Goal: Task Accomplishment & Management: Complete application form

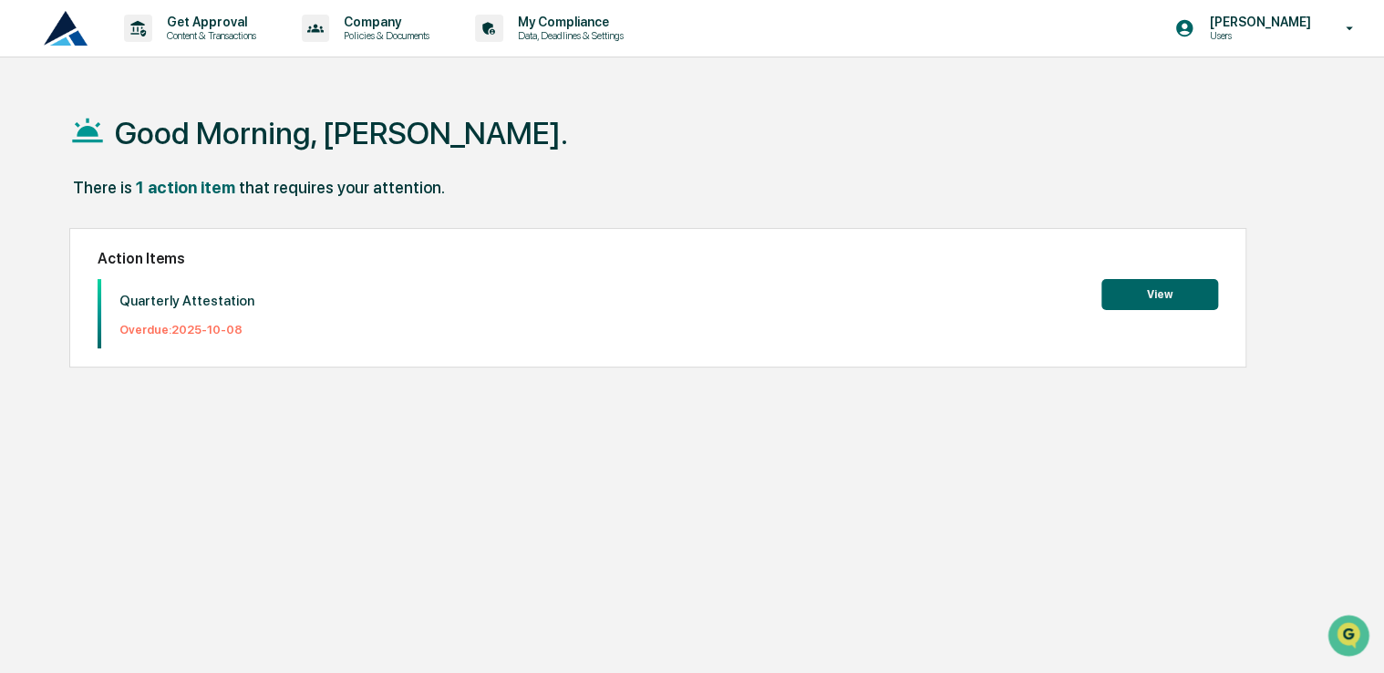
click at [1146, 304] on button "View" at bounding box center [1159, 294] width 117 height 31
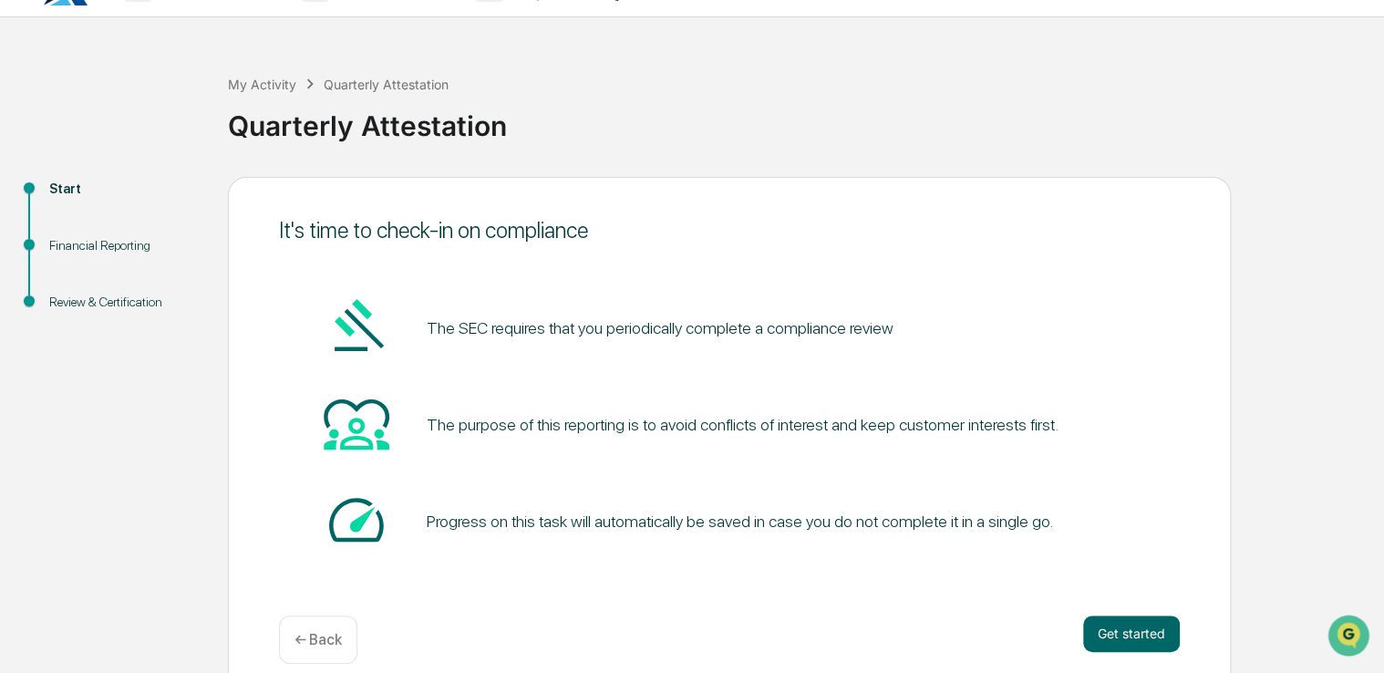
scroll to position [60, 0]
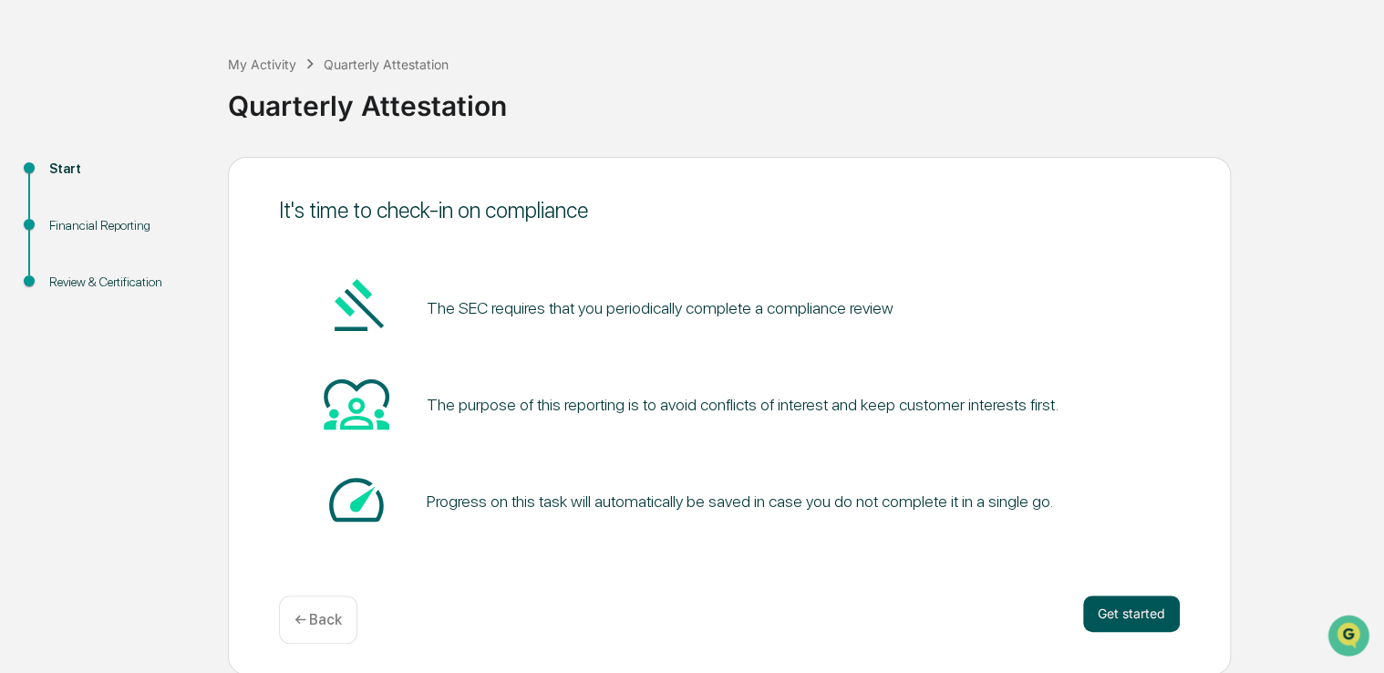
click at [1129, 599] on button "Get started" at bounding box center [1131, 613] width 97 height 36
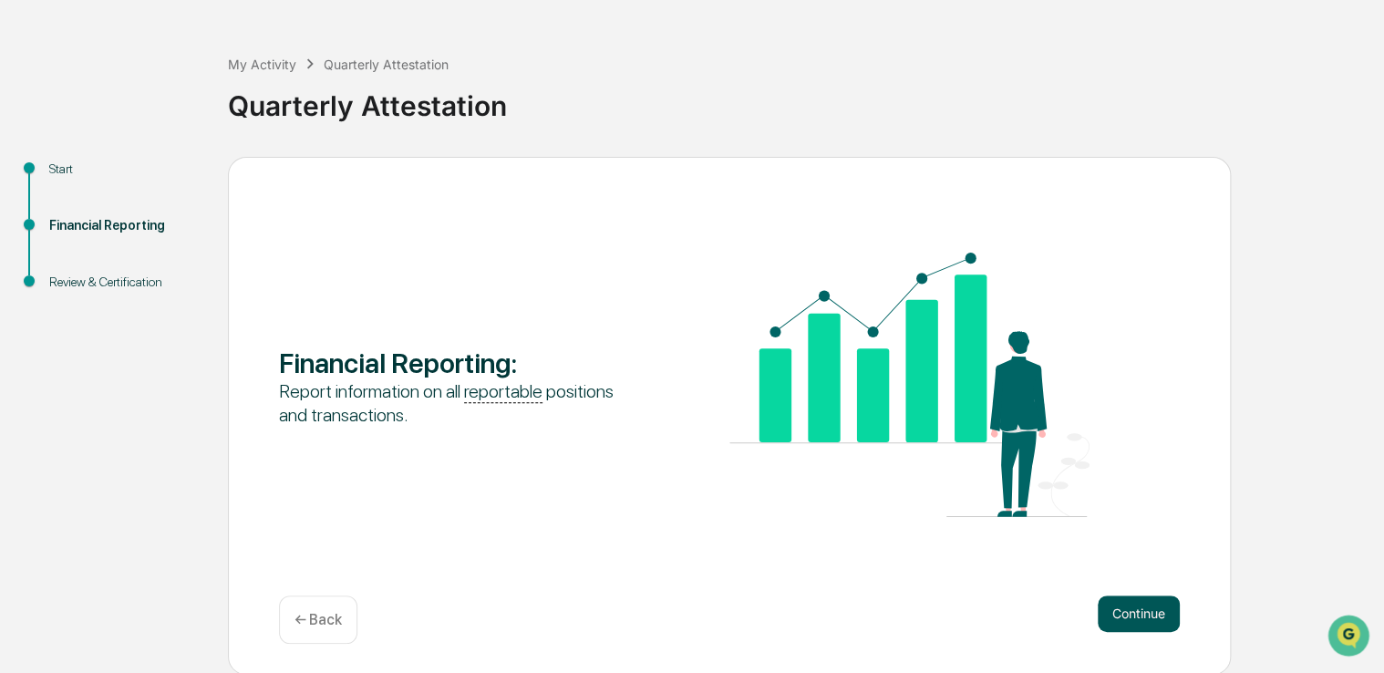
click at [1121, 618] on button "Continue" at bounding box center [1139, 613] width 82 height 36
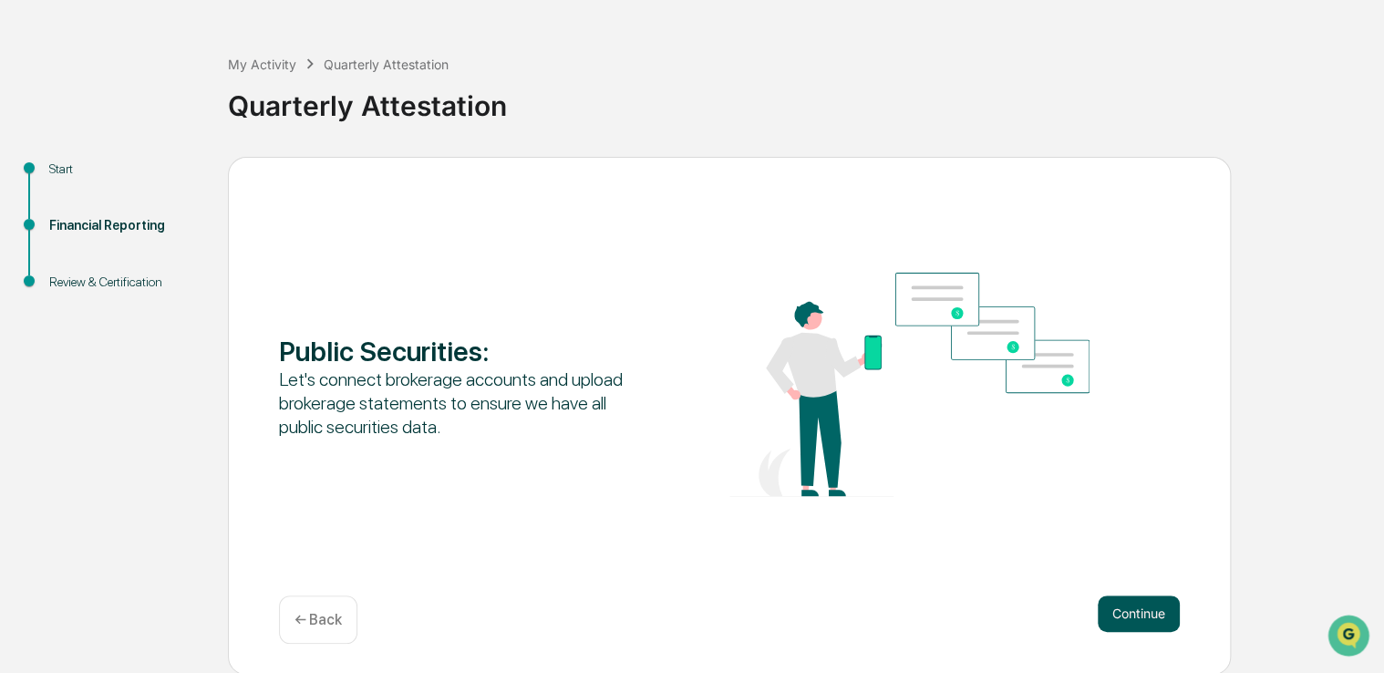
click at [1151, 604] on button "Continue" at bounding box center [1139, 613] width 82 height 36
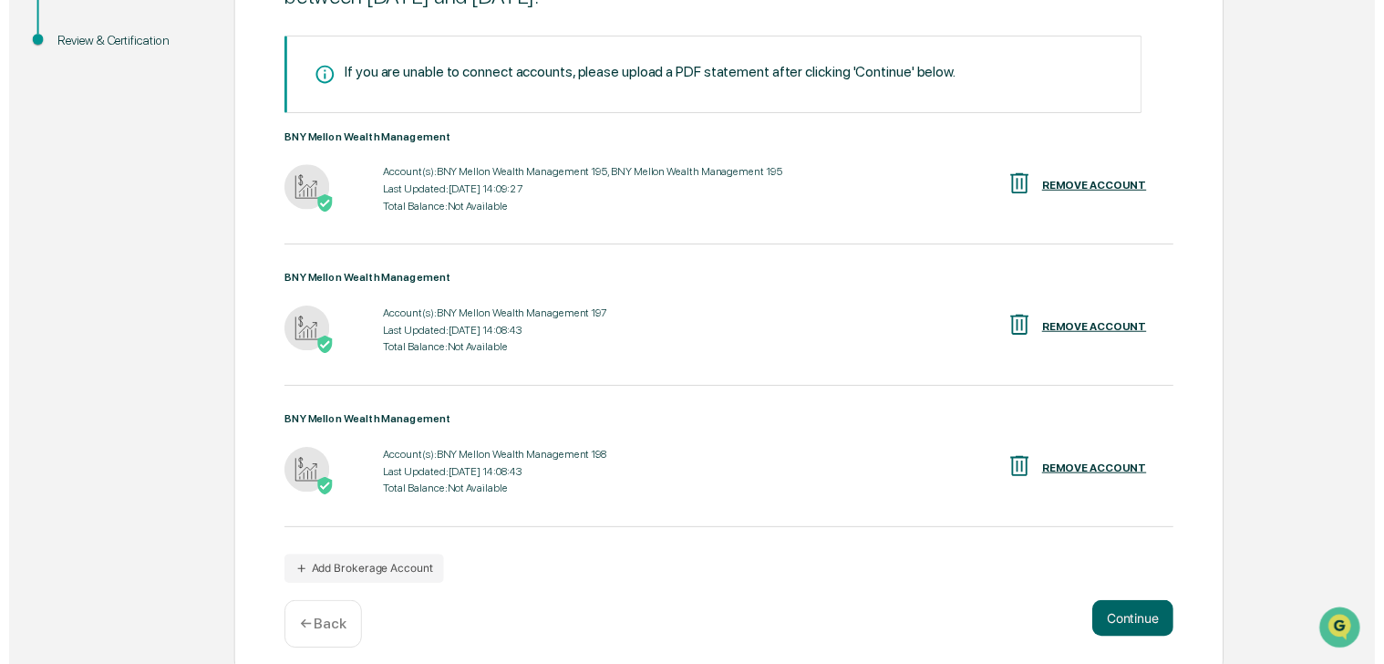
scroll to position [318, 0]
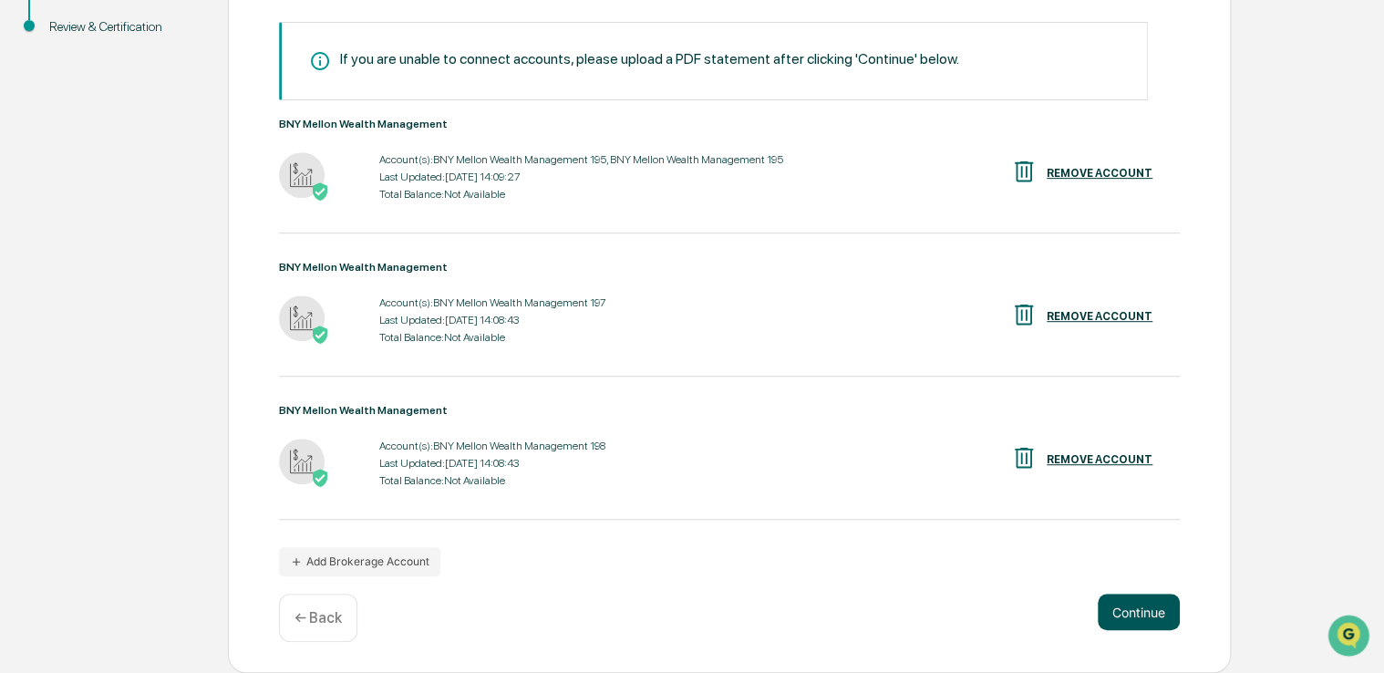
click at [1099, 607] on button "Continue" at bounding box center [1139, 611] width 82 height 36
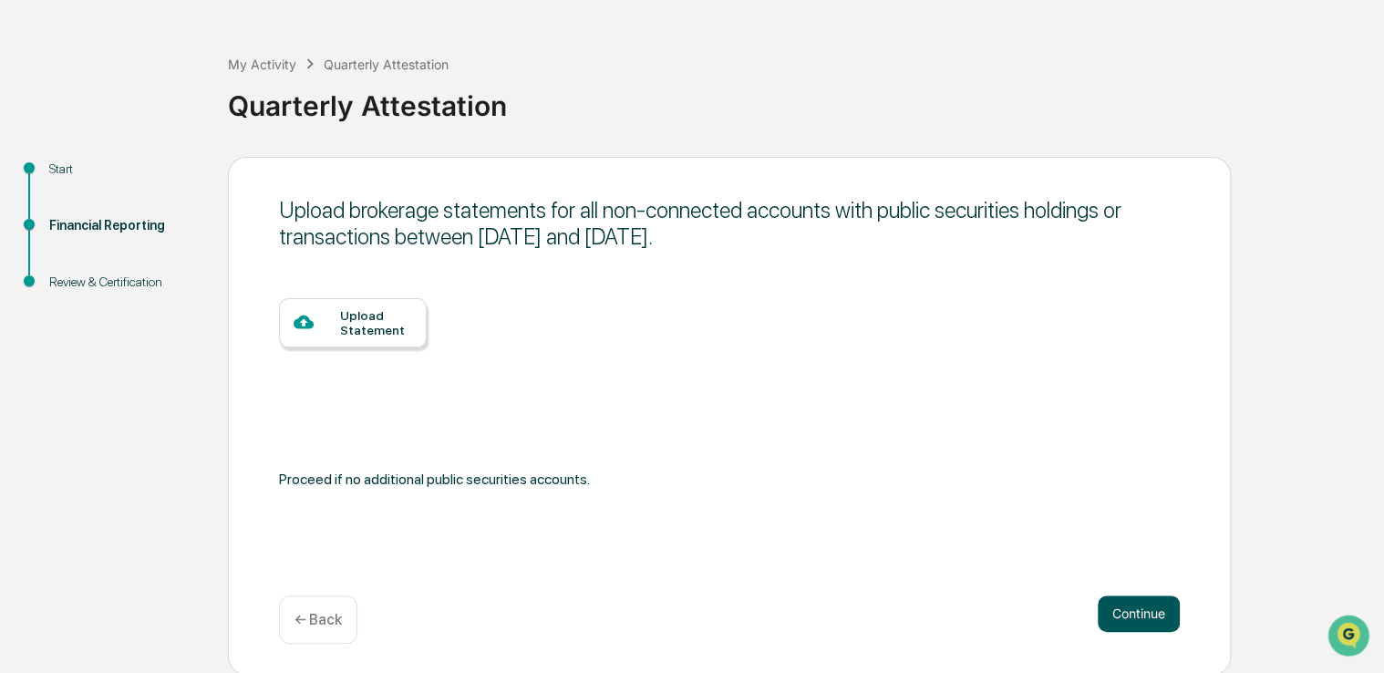
click at [1107, 600] on button "Continue" at bounding box center [1139, 613] width 82 height 36
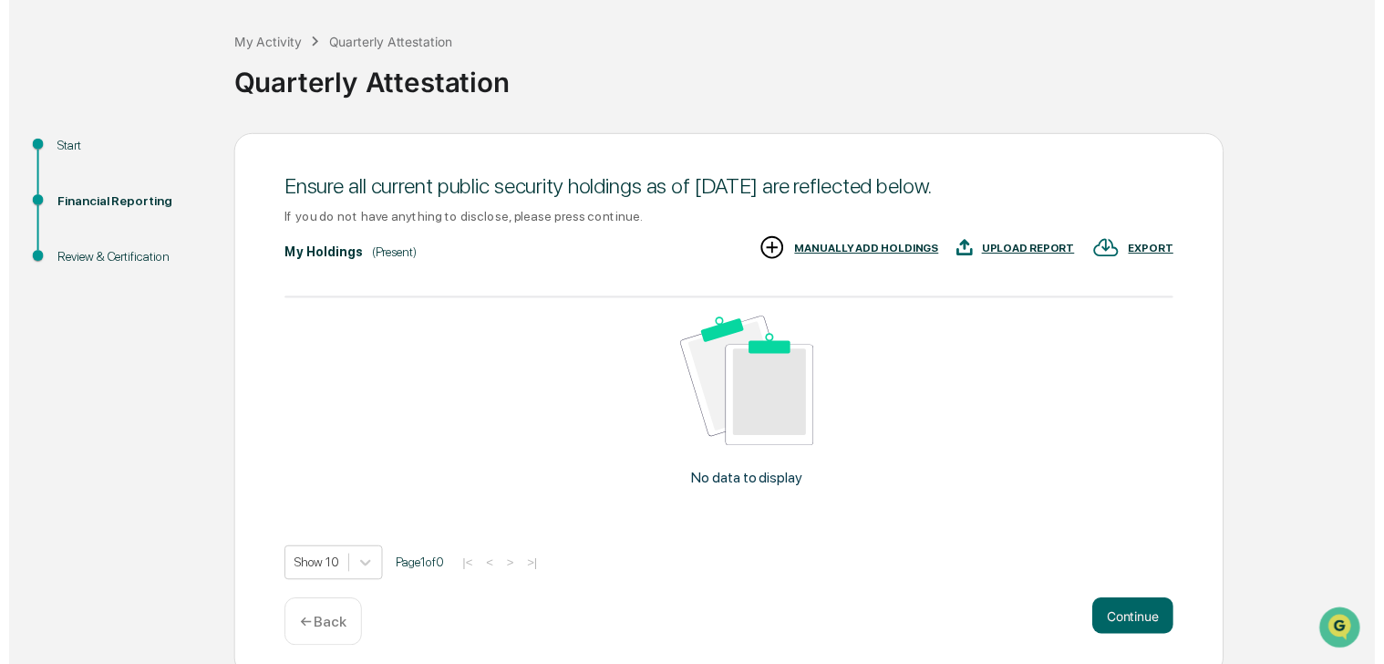
scroll to position [92, 0]
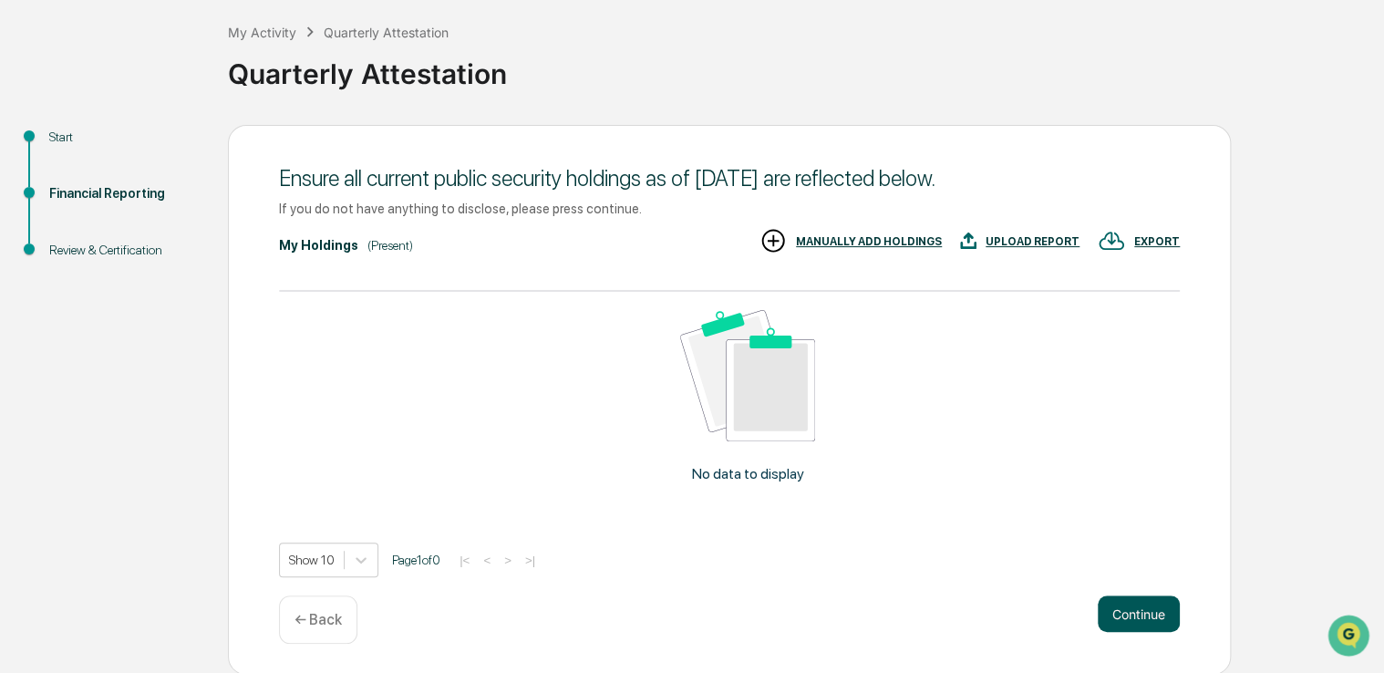
click at [1105, 604] on button "Continue" at bounding box center [1139, 613] width 82 height 36
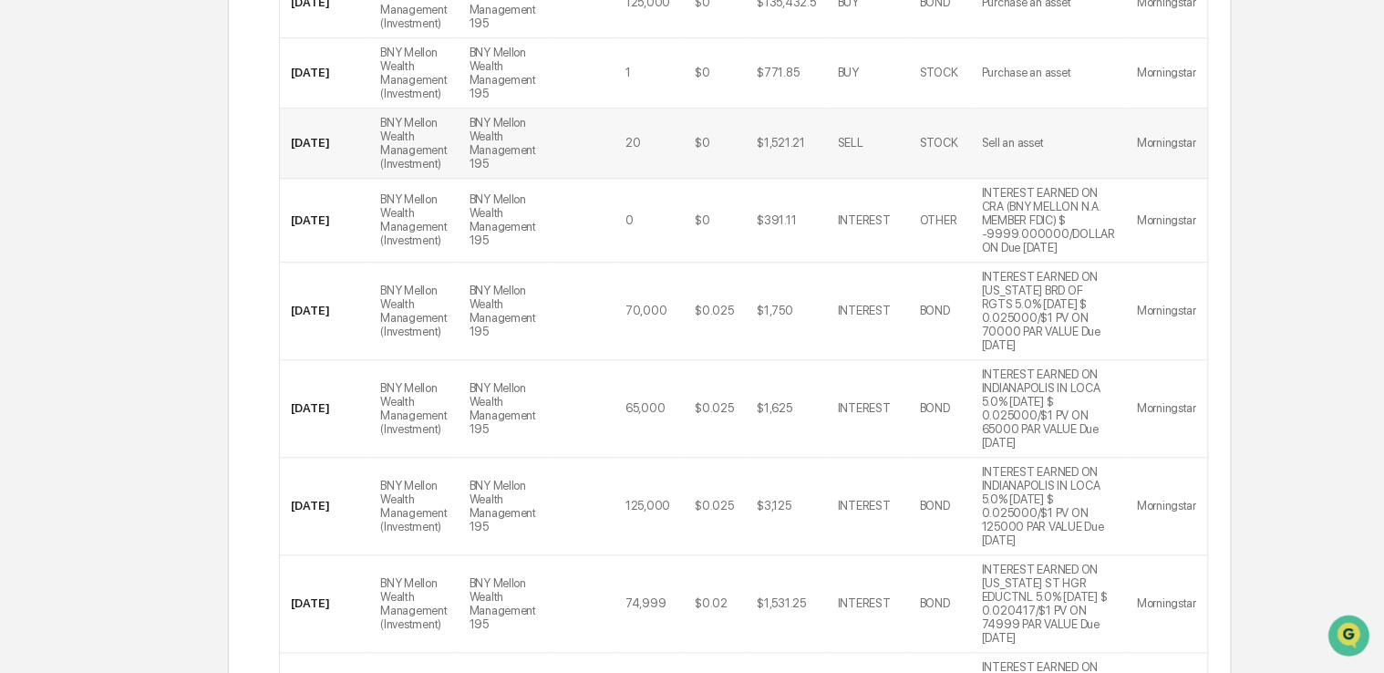
scroll to position [769, 0]
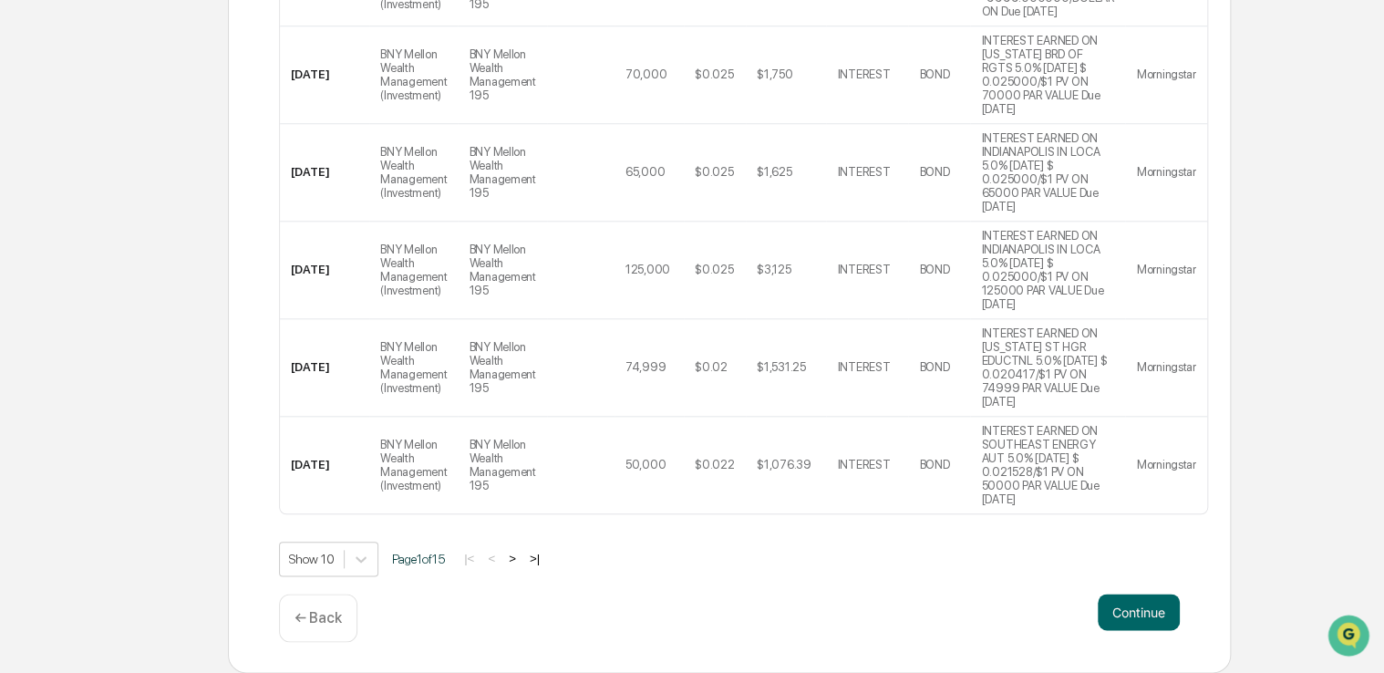
click at [514, 558] on button ">" at bounding box center [512, 558] width 18 height 15
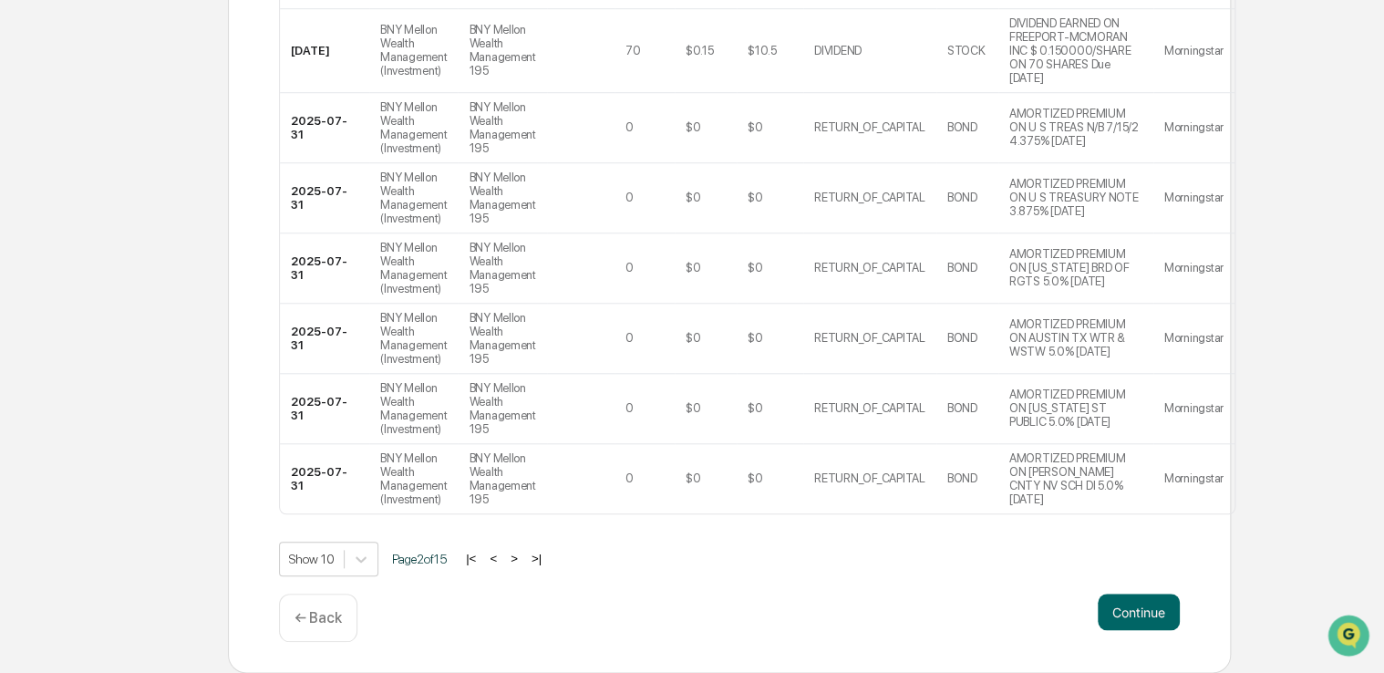
scroll to position [699, 0]
click at [514, 554] on button ">" at bounding box center [514, 558] width 18 height 15
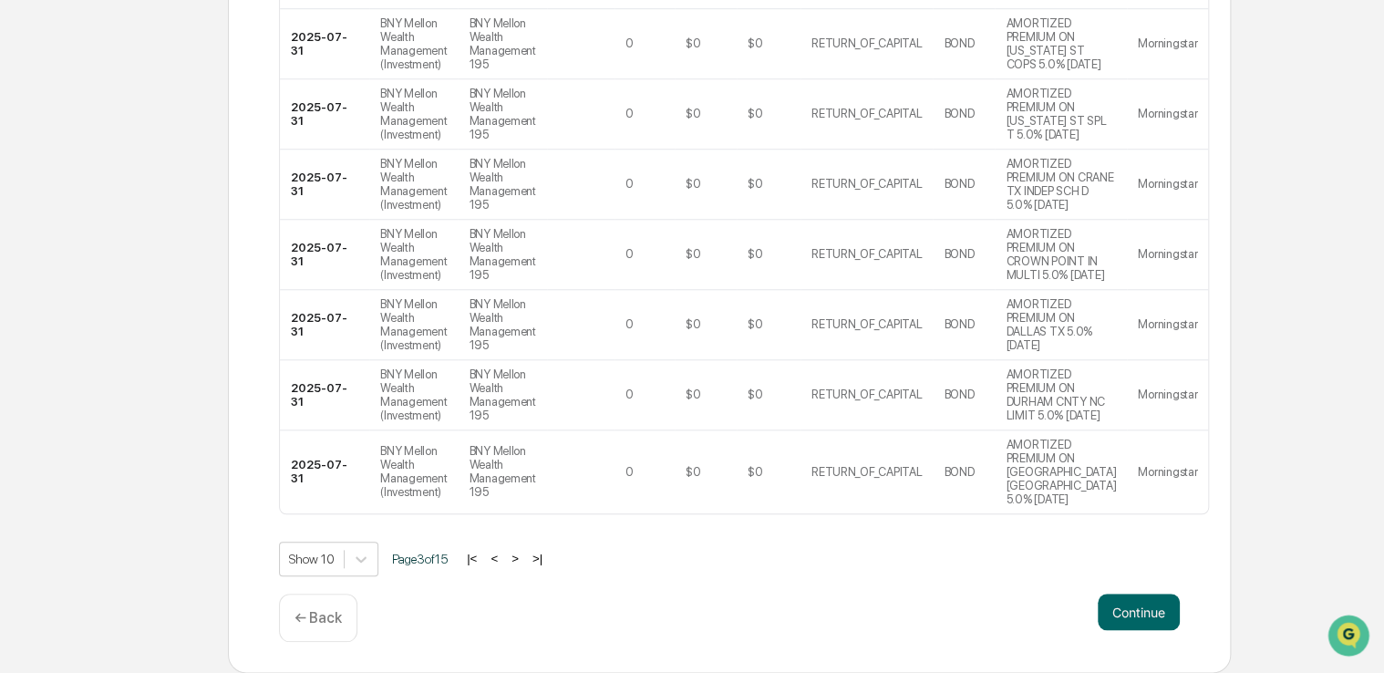
click at [524, 566] on button ">" at bounding box center [515, 558] width 18 height 15
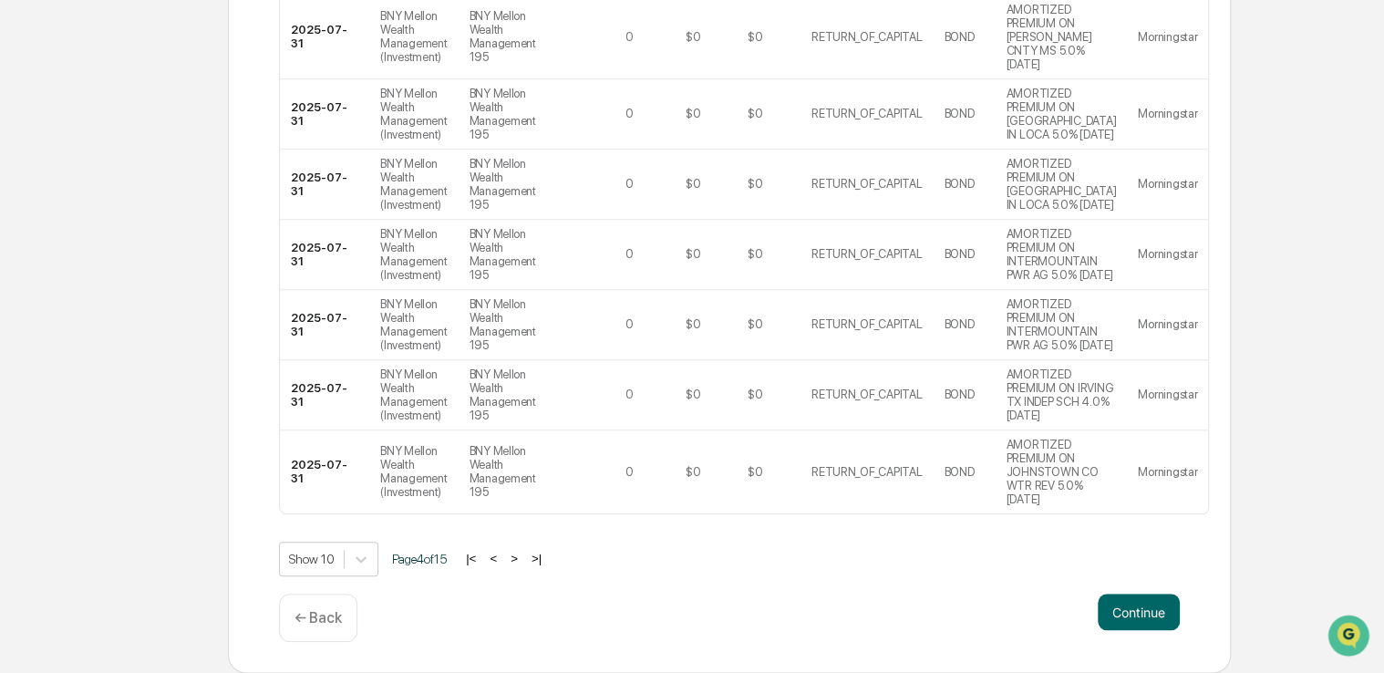
click at [525, 609] on div "Continue ← Back" at bounding box center [729, 617] width 901 height 48
click at [547, 555] on button ">|" at bounding box center [536, 558] width 21 height 15
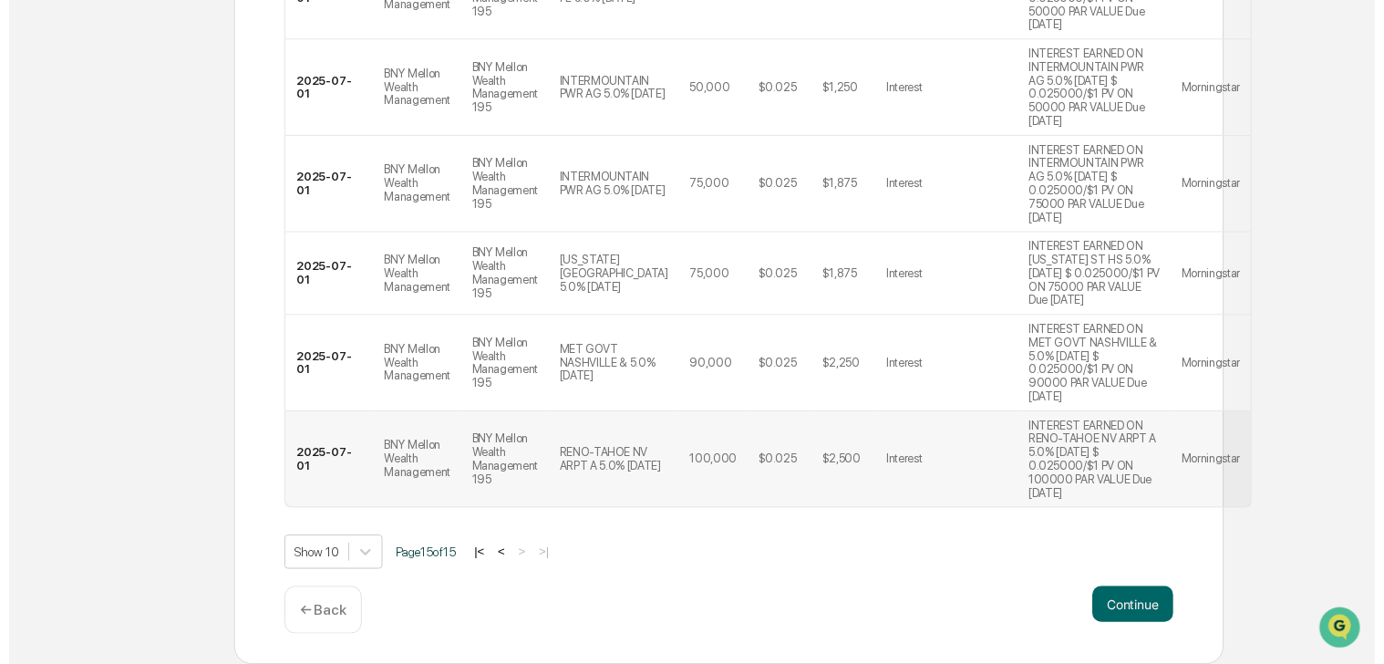
scroll to position [669, 0]
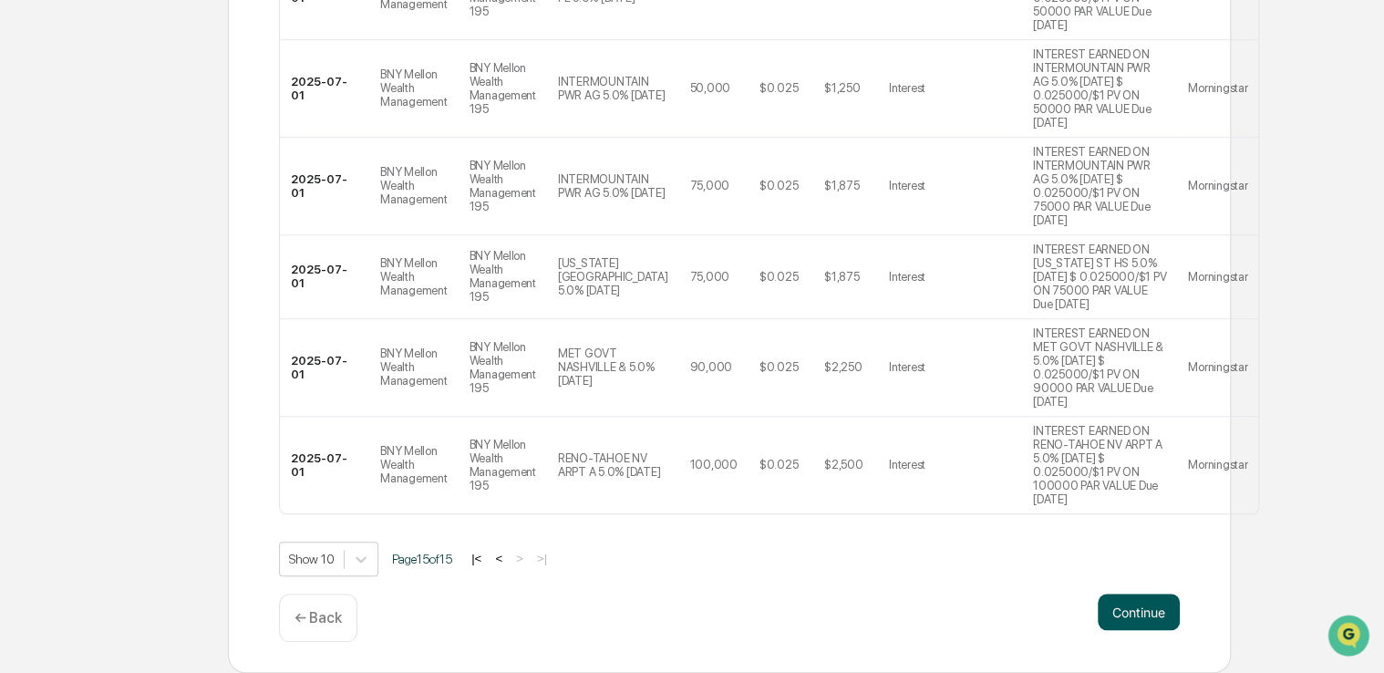
click at [1114, 600] on button "Continue" at bounding box center [1139, 611] width 82 height 36
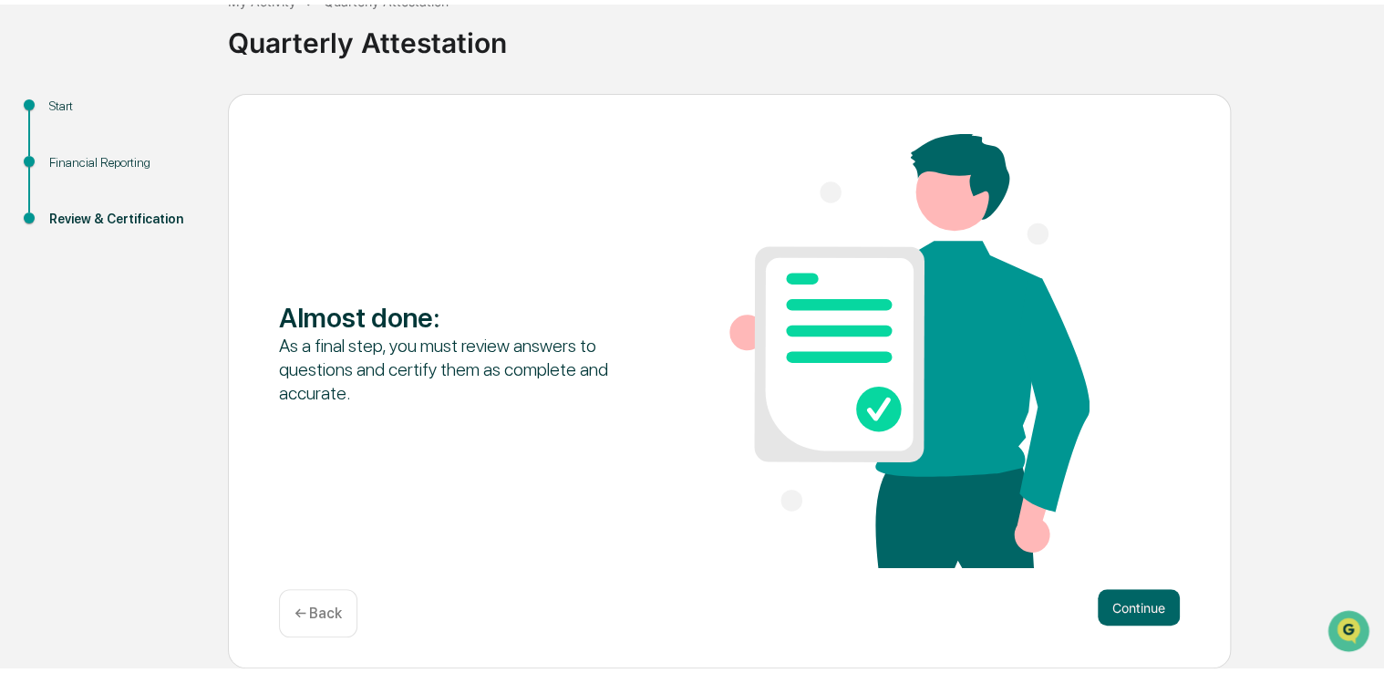
scroll to position [118, 0]
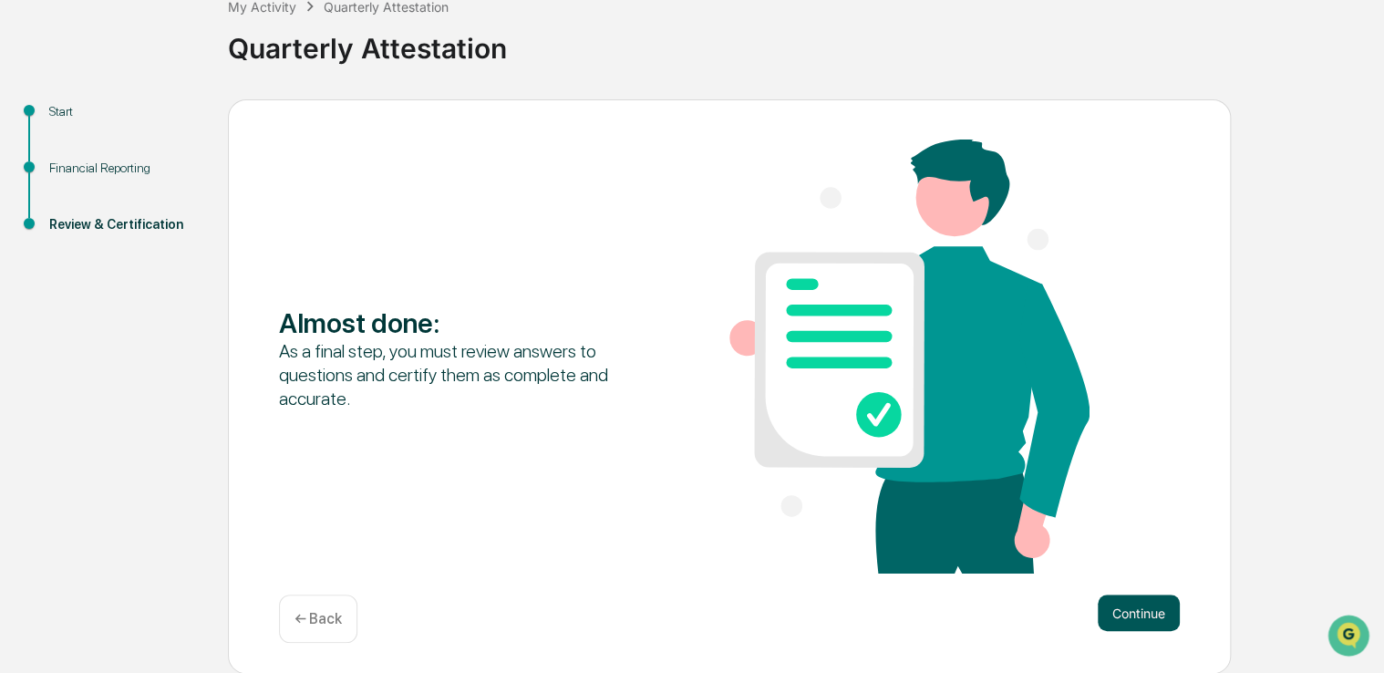
click at [1112, 612] on button "Continue" at bounding box center [1139, 612] width 82 height 36
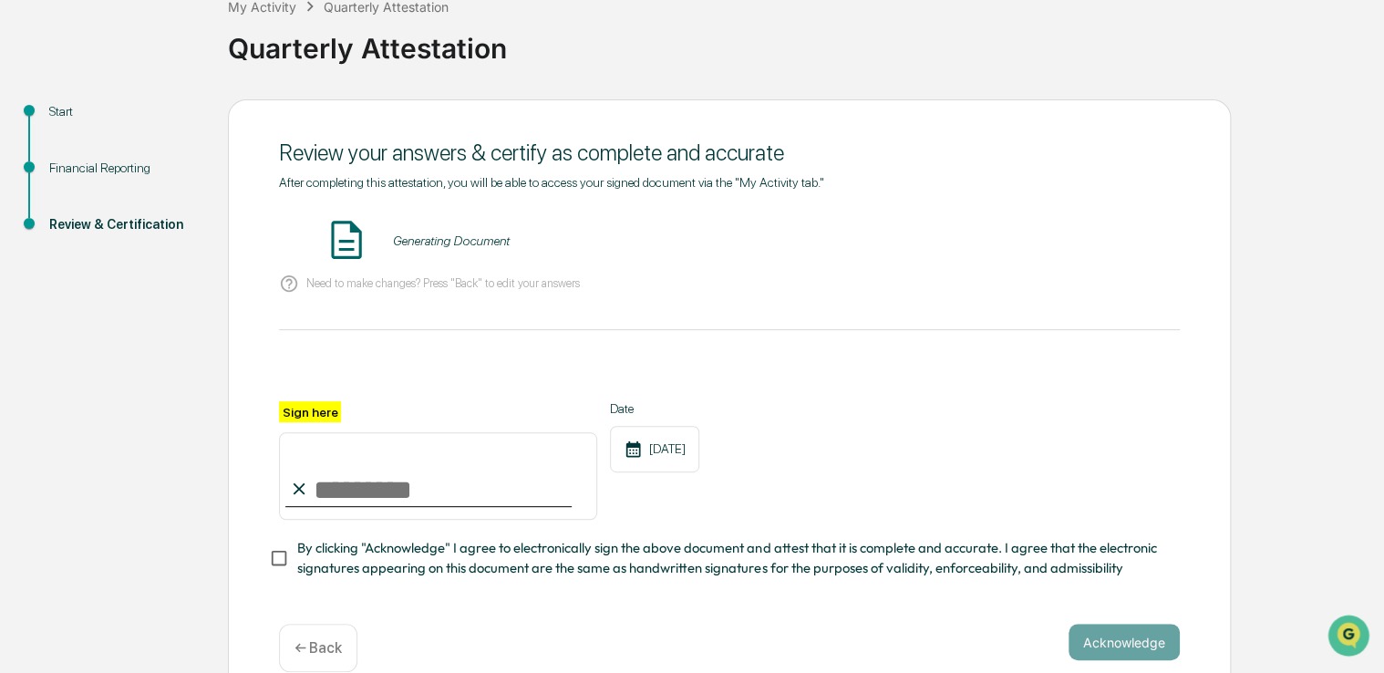
click at [380, 490] on input "Sign here" at bounding box center [438, 476] width 318 height 88
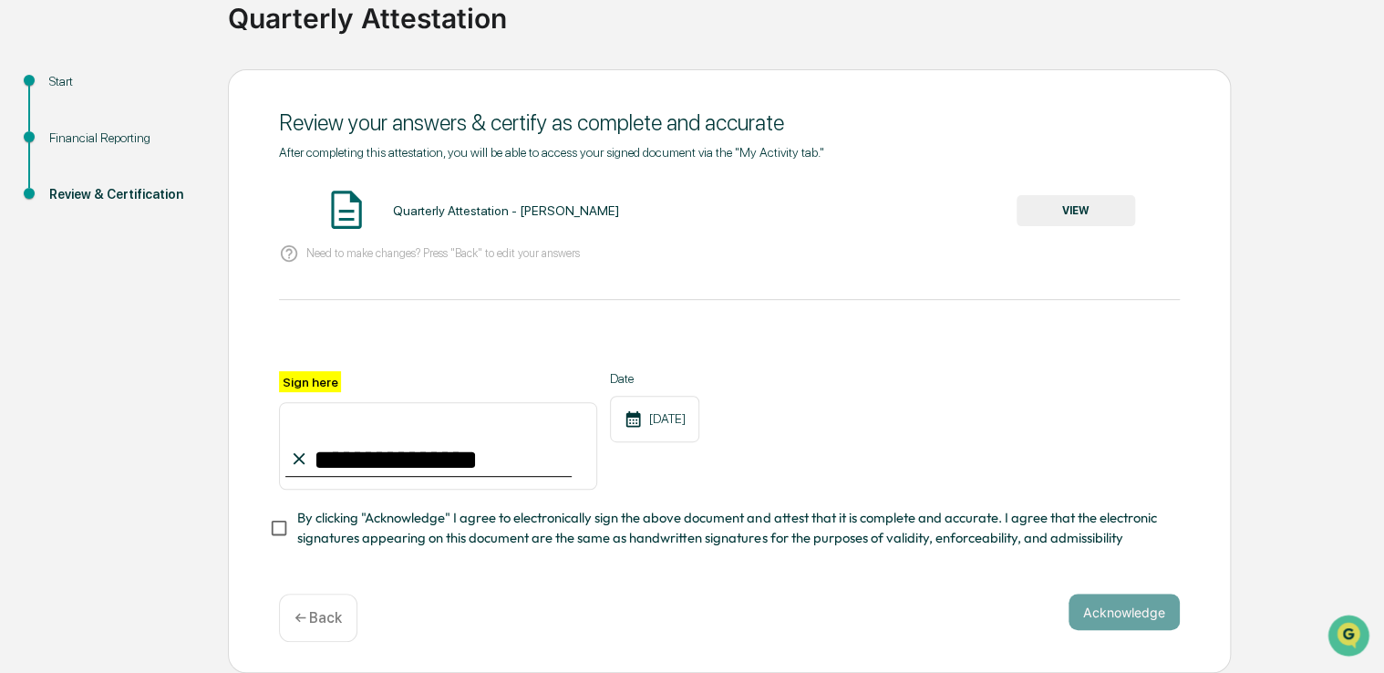
type input "**********"
click at [684, 511] on span "By clicking "Acknowledge" I agree to electronically sign the above document and…" at bounding box center [731, 528] width 868 height 41
click at [1121, 621] on button "Acknowledge" at bounding box center [1123, 611] width 111 height 36
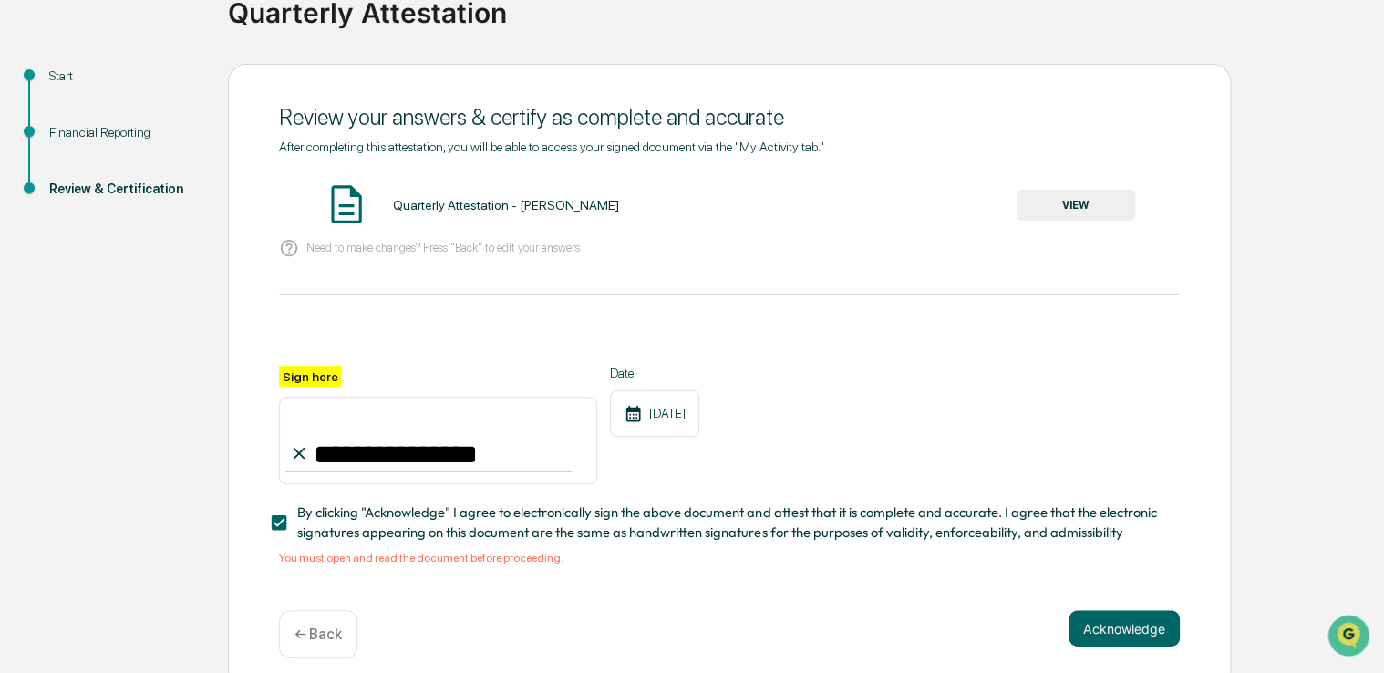
click at [1057, 195] on button "VIEW" at bounding box center [1075, 205] width 119 height 31
